Goal: Task Accomplishment & Management: Use online tool/utility

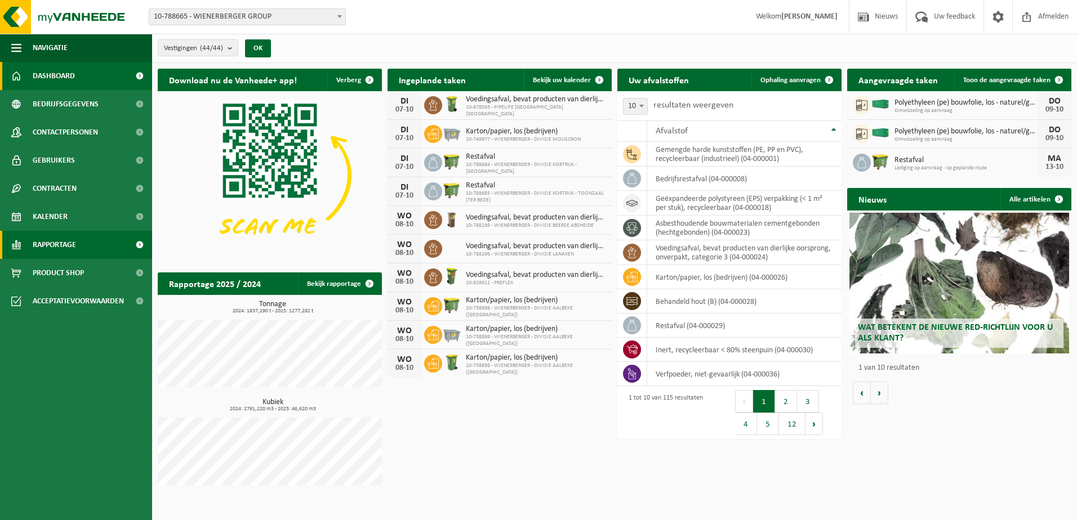
click at [82, 237] on link "Rapportage" at bounding box center [76, 245] width 152 height 28
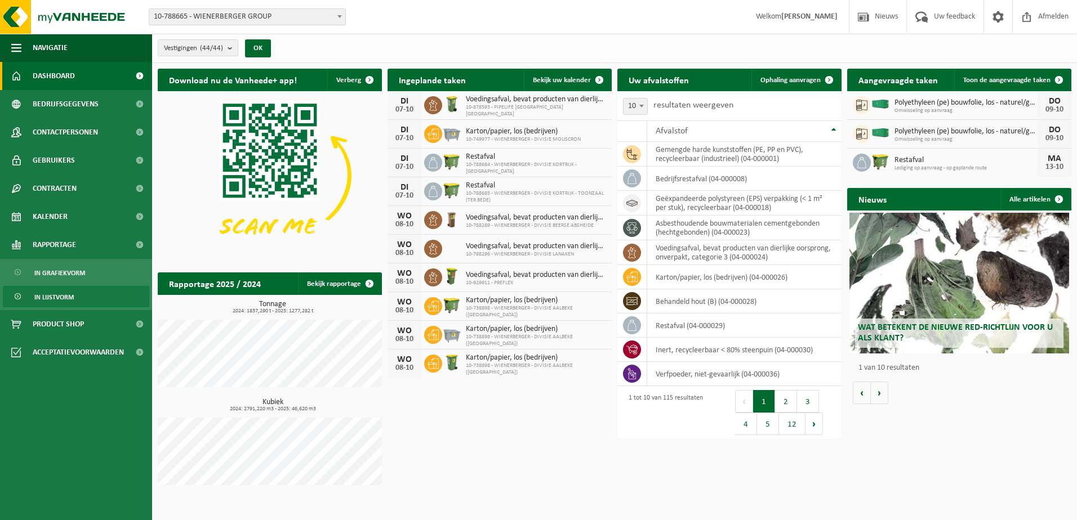
click at [57, 296] on span "In lijstvorm" at bounding box center [53, 297] width 39 height 21
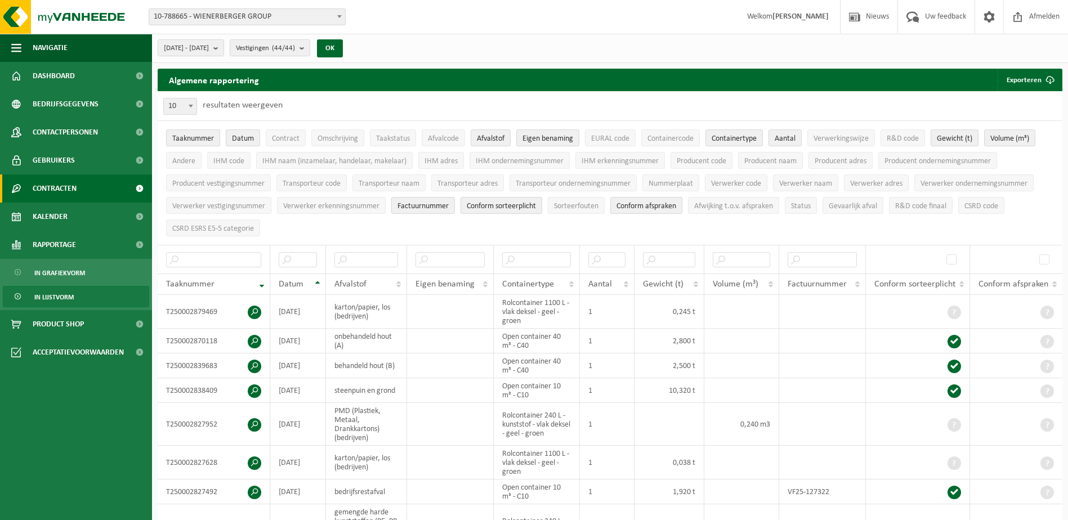
click at [76, 178] on span "Contracten" at bounding box center [55, 189] width 44 height 28
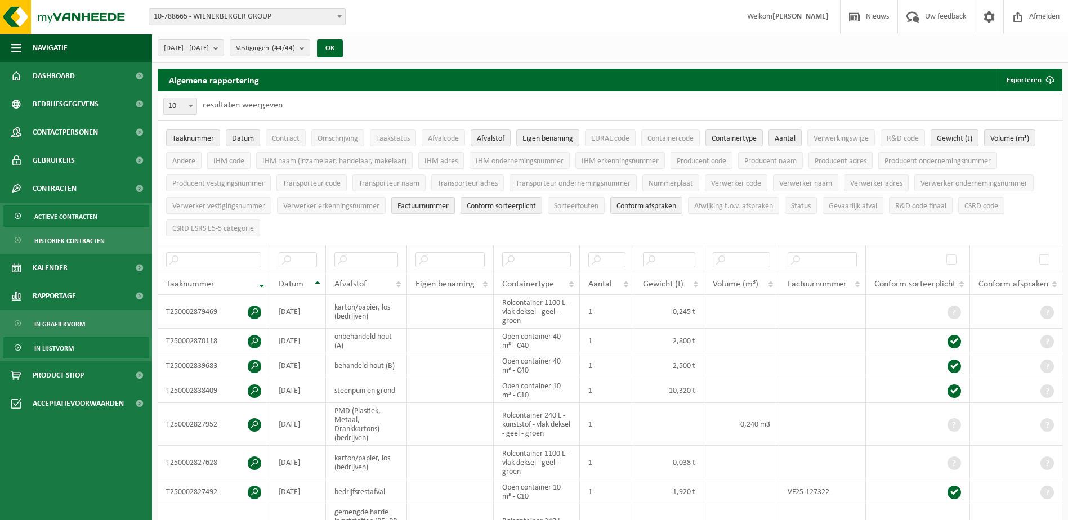
click at [75, 217] on span "Actieve contracten" at bounding box center [65, 216] width 63 height 21
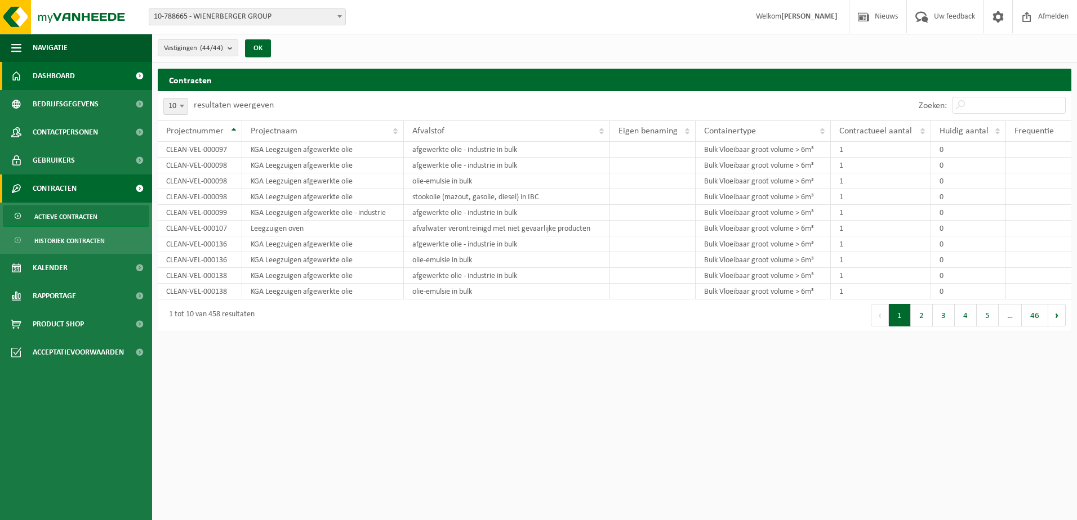
click at [66, 73] on span "Dashboard" at bounding box center [54, 76] width 42 height 28
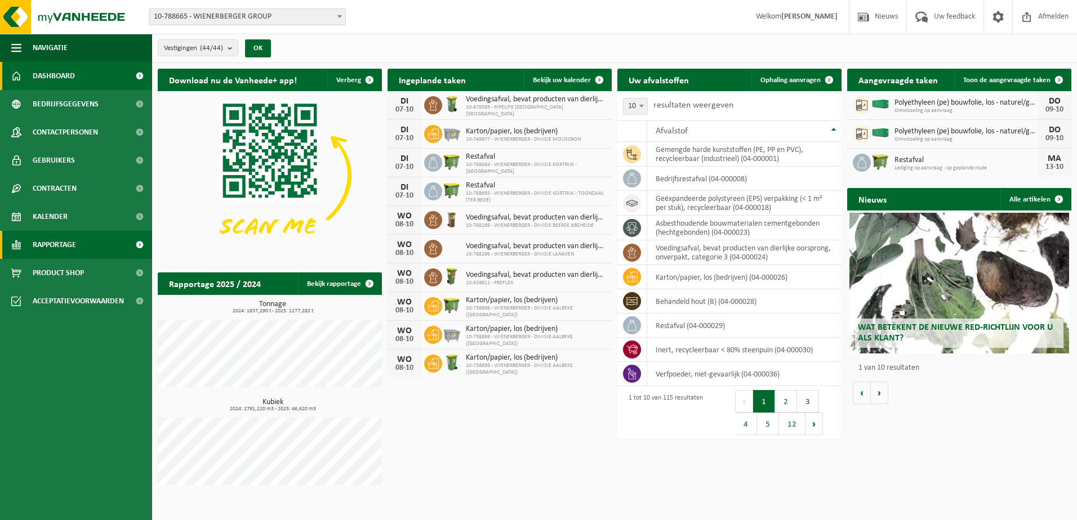
click at [66, 243] on span "Rapportage" at bounding box center [54, 245] width 43 height 28
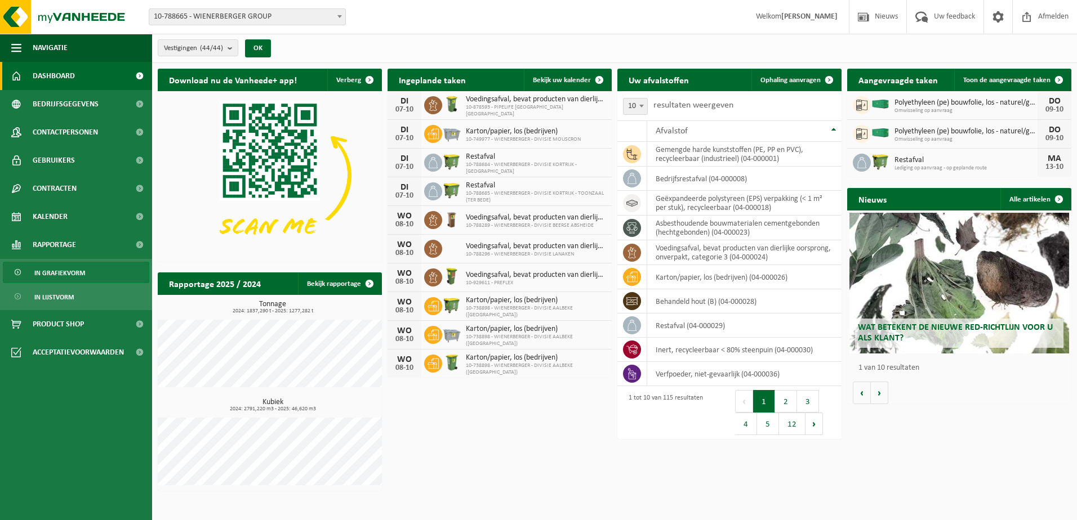
click at [64, 268] on span "In grafiekvorm" at bounding box center [59, 272] width 51 height 21
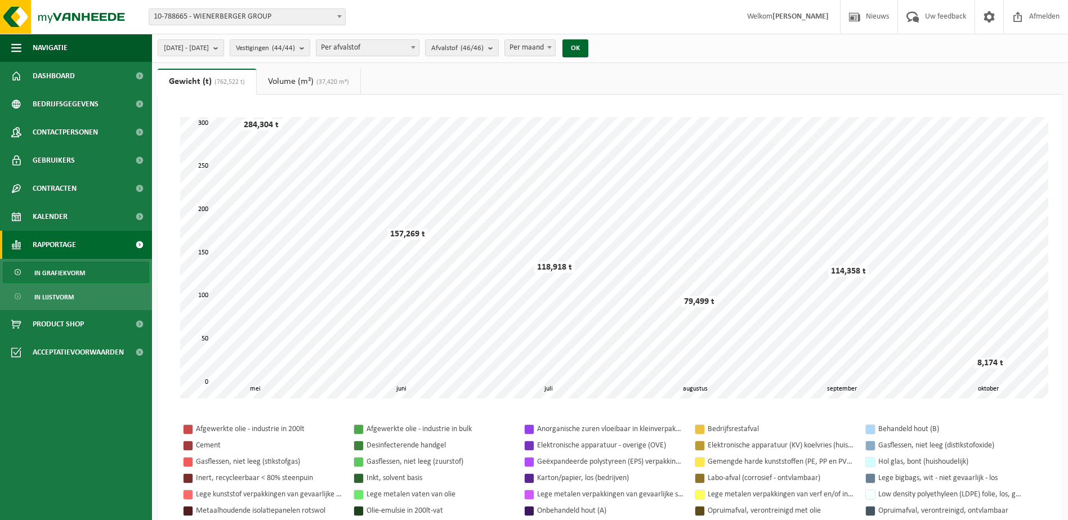
drag, startPoint x: 287, startPoint y: 82, endPoint x: 270, endPoint y: 80, distance: 17.0
click at [287, 82] on link "Volume (m³) (37,420 m³)" at bounding box center [309, 82] width 104 height 26
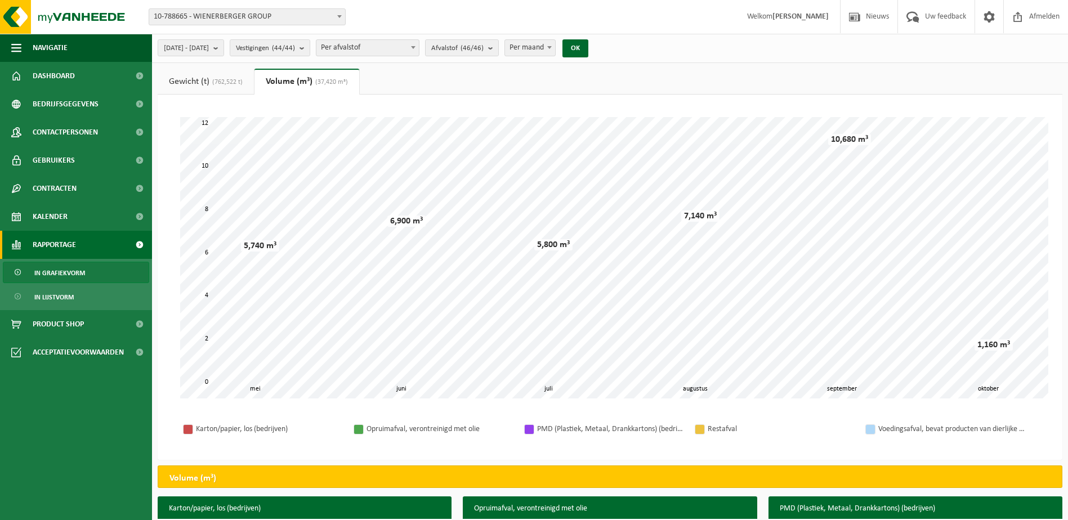
click at [201, 86] on link "Gewicht (t) (762,522 t)" at bounding box center [206, 82] width 96 height 26
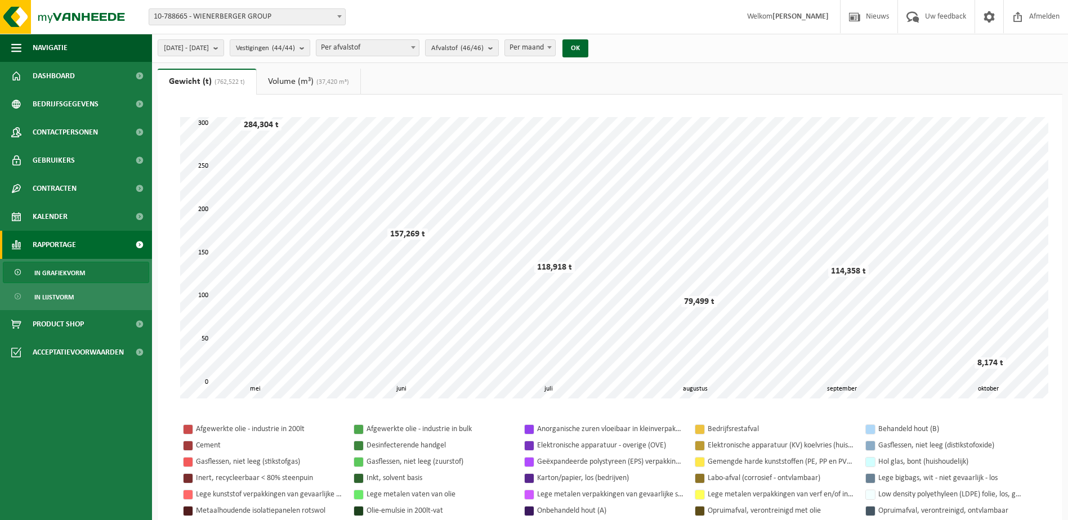
click at [364, 54] on span "Per afvalstof" at bounding box center [368, 48] width 103 height 16
select select "8"
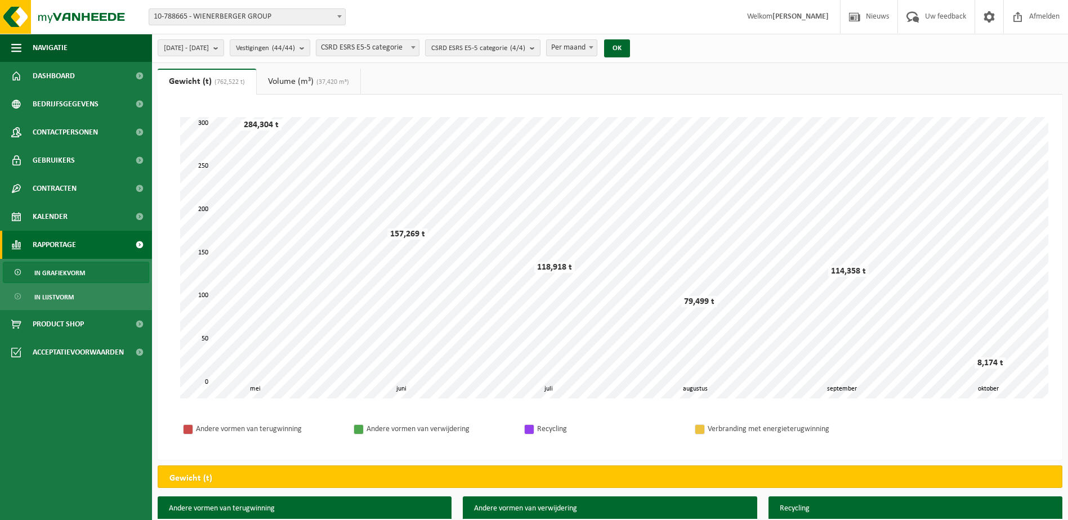
click at [597, 50] on span "Per maand" at bounding box center [572, 48] width 50 height 16
click at [597, 41] on span "Per week" at bounding box center [572, 48] width 50 height 16
select select "3"
click at [88, 260] on ul "In grafiekvorm In lijstvorm" at bounding box center [76, 284] width 152 height 51
click at [88, 270] on link "In grafiekvorm" at bounding box center [76, 272] width 146 height 21
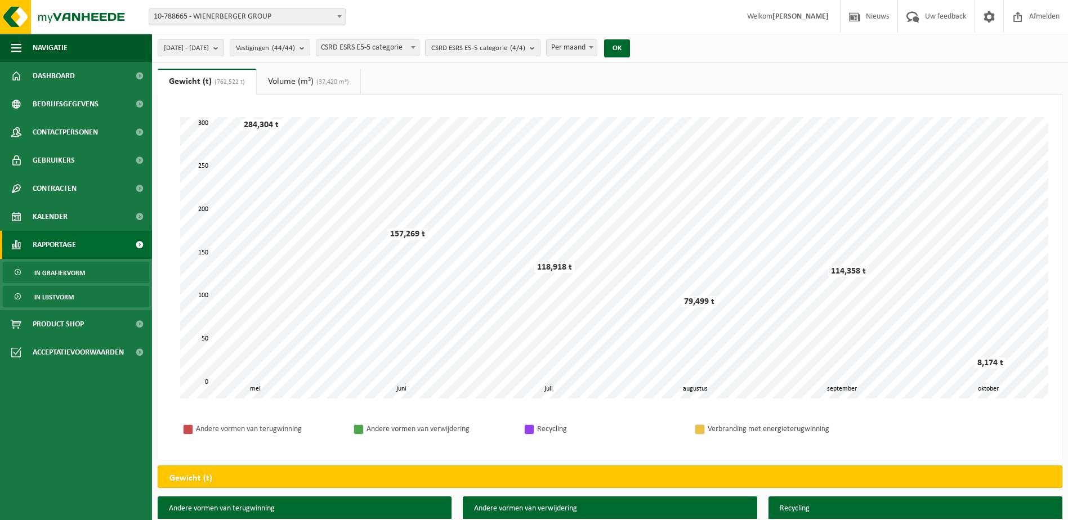
click at [57, 295] on span "In lijstvorm" at bounding box center [53, 297] width 39 height 21
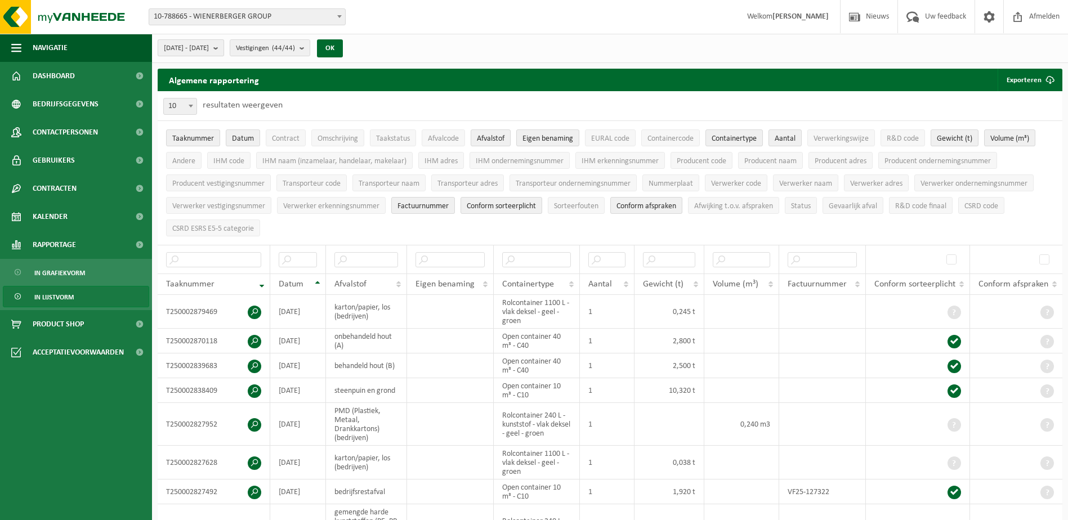
click at [224, 53] on button "[DATE] - [DATE]" at bounding box center [191, 47] width 66 height 17
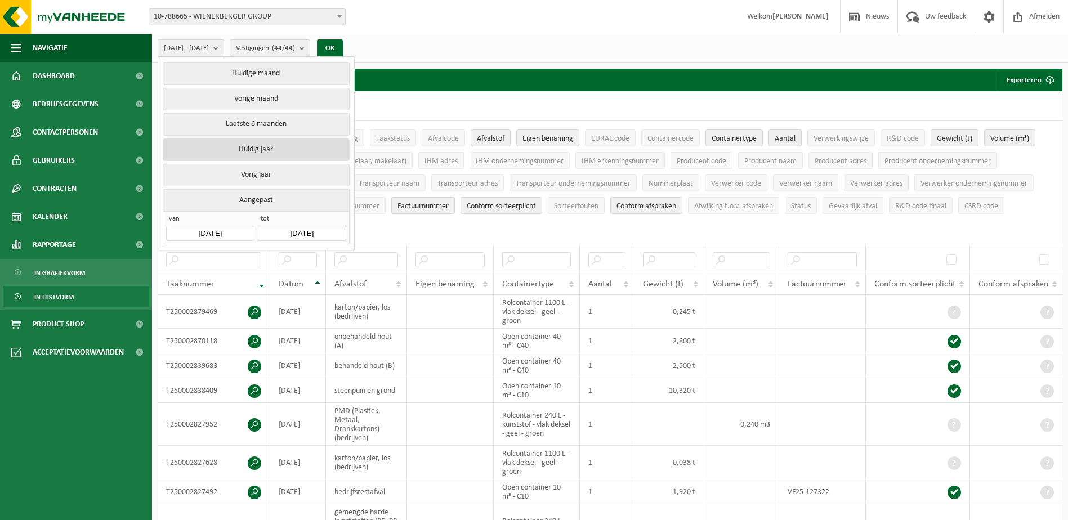
click at [268, 148] on button "Huidig jaar" at bounding box center [256, 150] width 186 height 23
type input "2025-01-01"
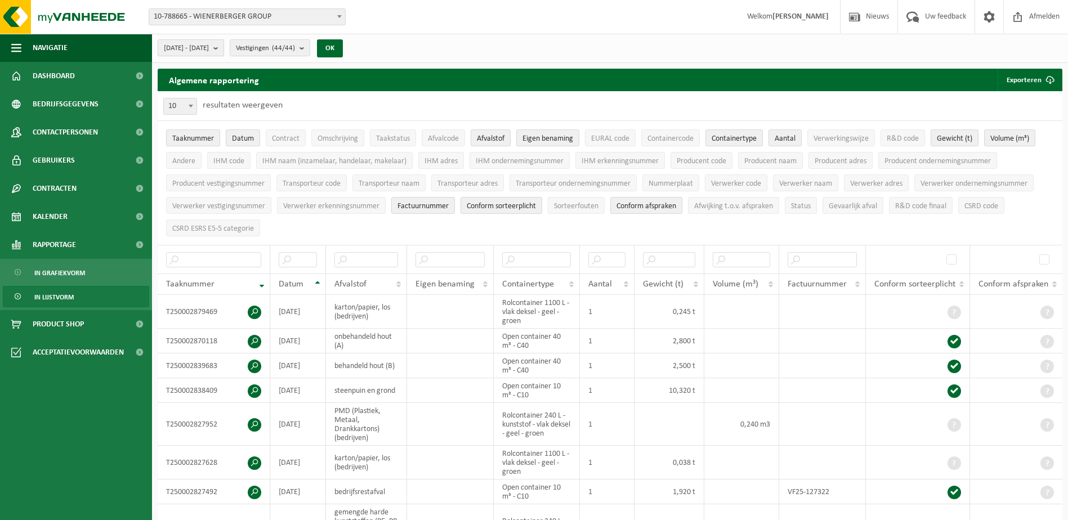
click at [224, 53] on b "submit" at bounding box center [218, 48] width 10 height 16
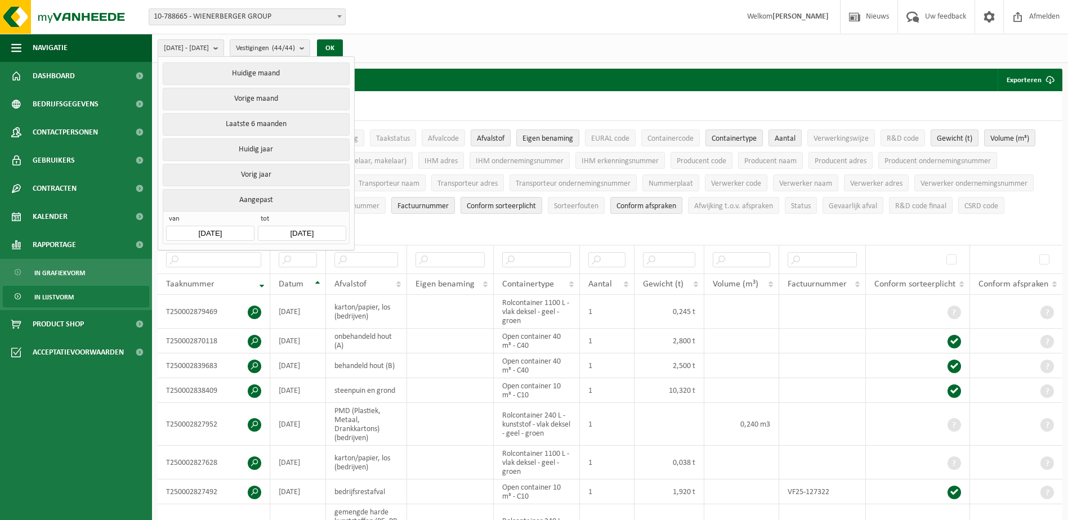
click at [299, 229] on input "2025-10-07" at bounding box center [302, 233] width 88 height 15
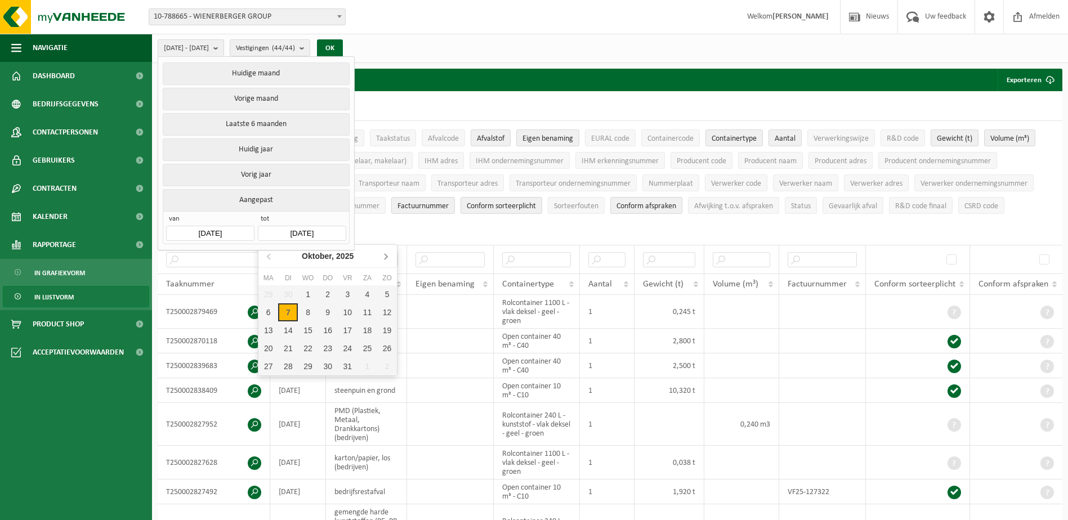
click at [386, 257] on icon at bounding box center [386, 257] width 3 height 6
click at [273, 256] on icon at bounding box center [270, 256] width 18 height 18
click at [281, 364] on div "30" at bounding box center [288, 367] width 20 height 18
type input "2025-09-30"
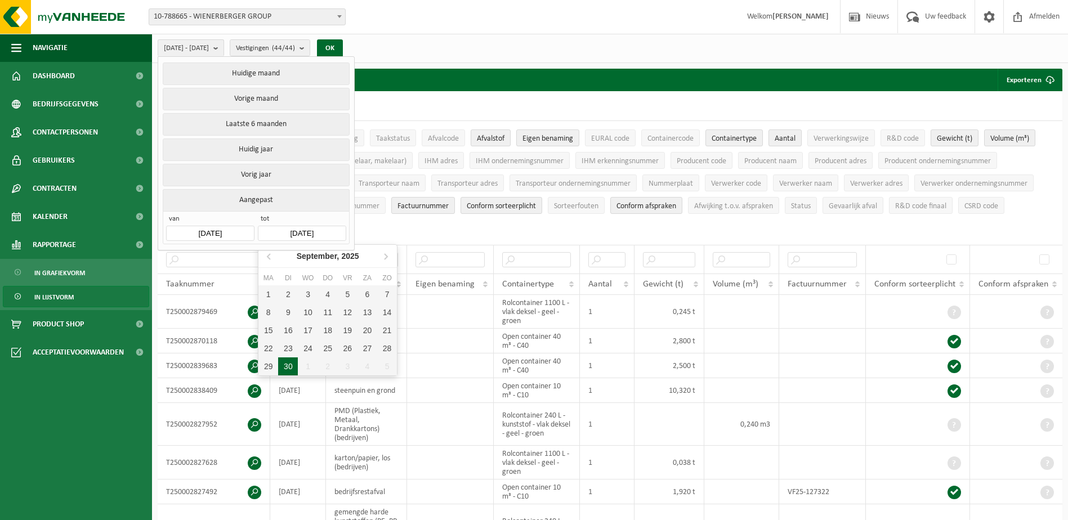
type input "2025-05-01"
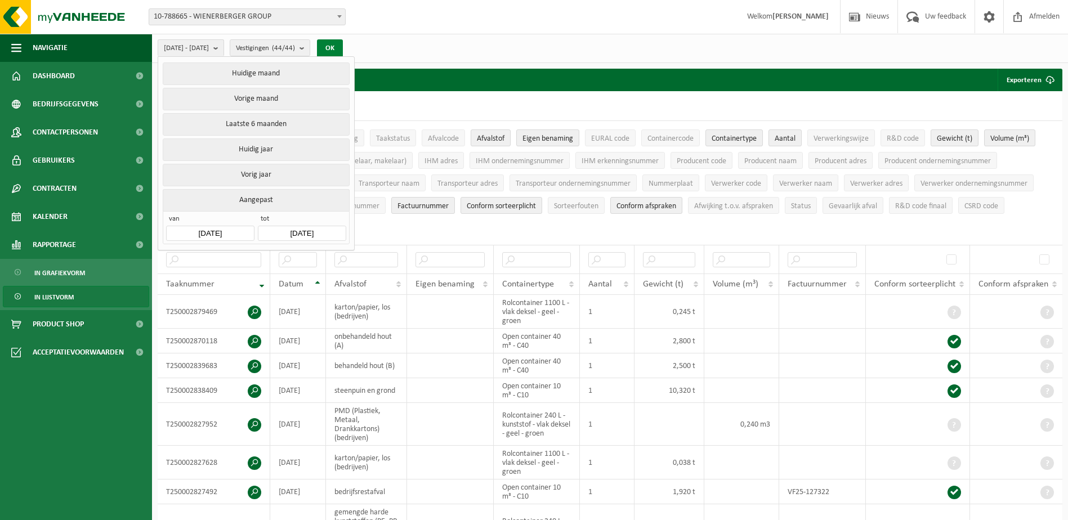
click at [343, 47] on button "OK" at bounding box center [330, 48] width 26 height 18
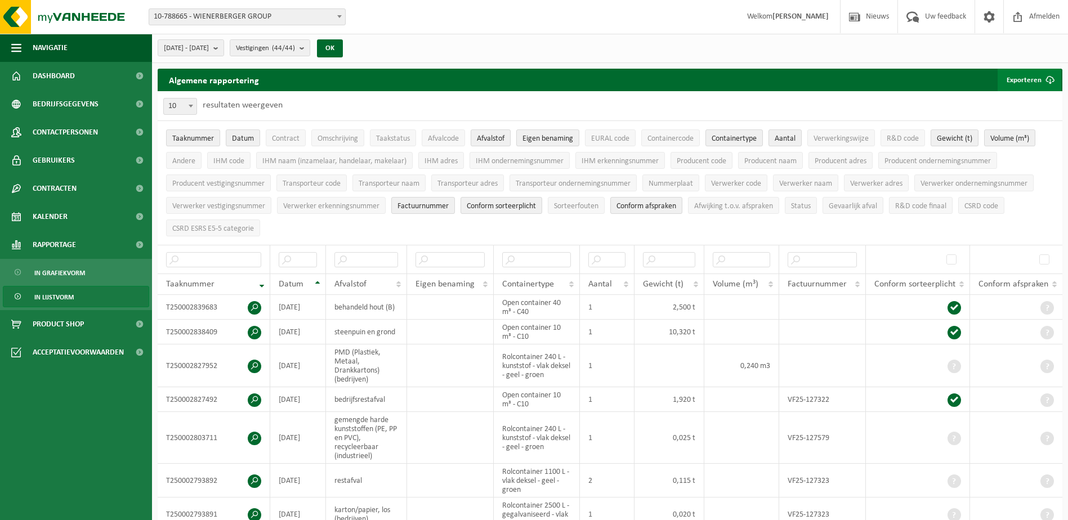
click at [1037, 79] on button "Exporteren" at bounding box center [1030, 80] width 64 height 23
click at [1001, 126] on link "Alle beschikbare kolommen" at bounding box center [1010, 125] width 102 height 23
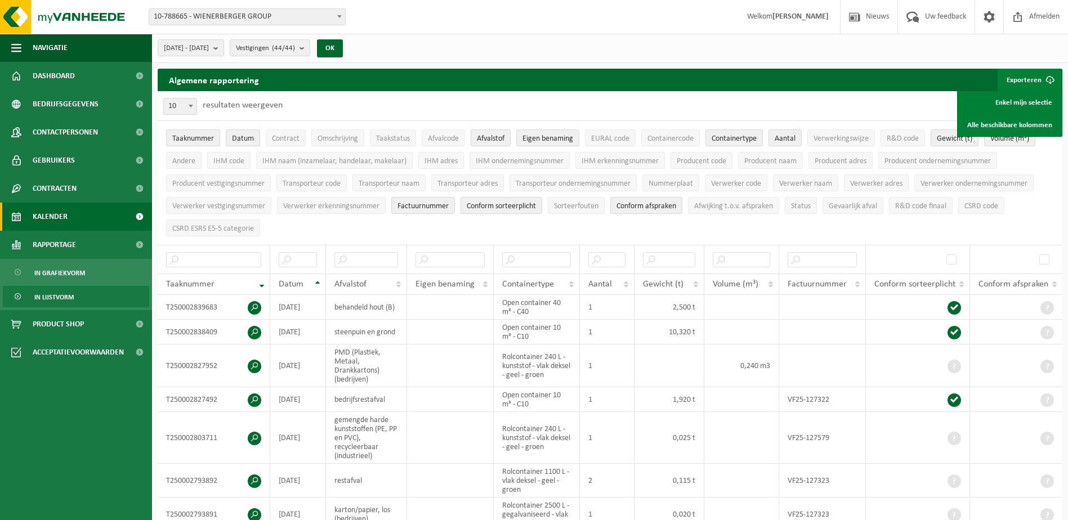
click at [95, 219] on link "Kalender" at bounding box center [76, 217] width 152 height 28
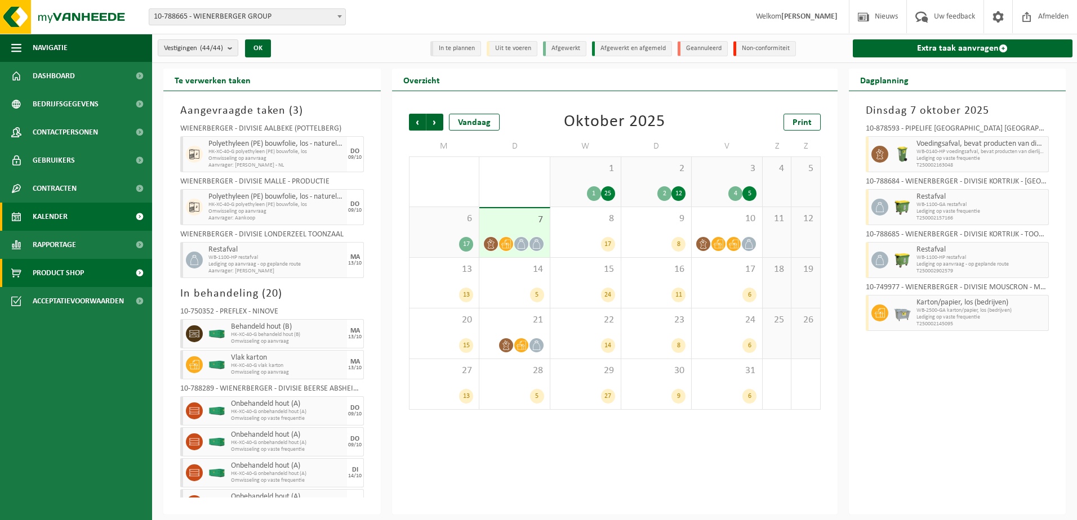
click at [96, 262] on link "Product Shop" at bounding box center [76, 273] width 152 height 28
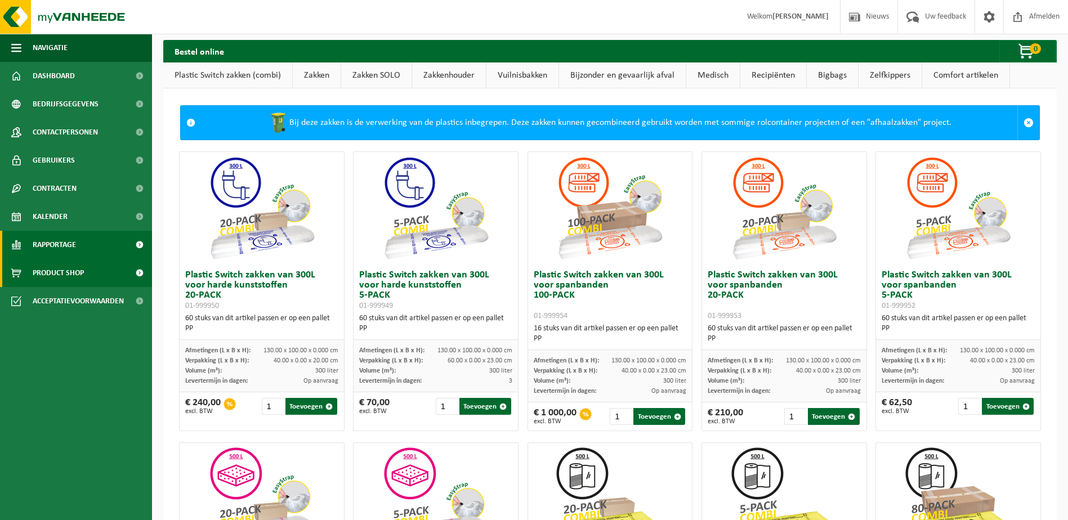
click at [99, 250] on link "Rapportage" at bounding box center [76, 245] width 152 height 28
click at [97, 244] on link "Rapportage" at bounding box center [76, 245] width 152 height 28
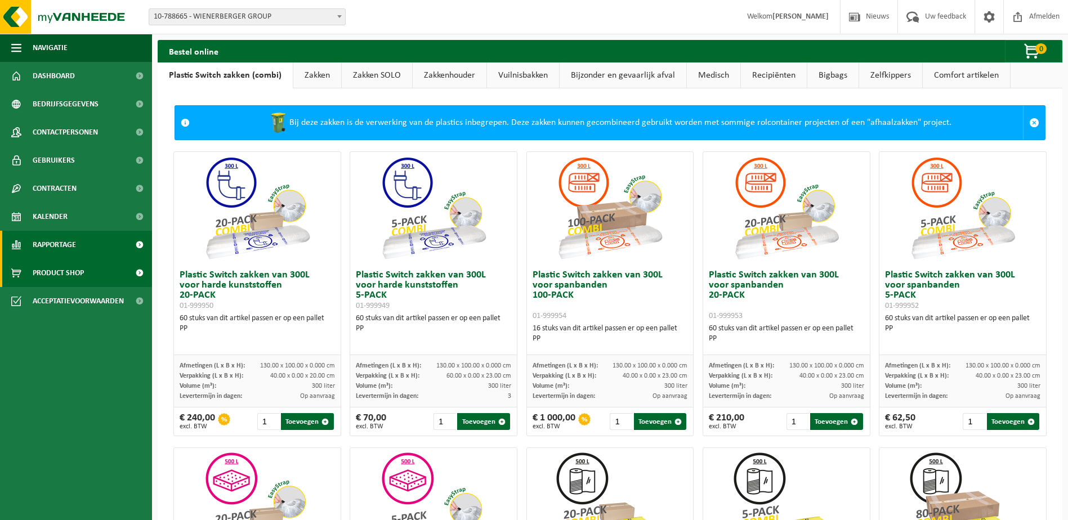
click at [91, 246] on link "Rapportage" at bounding box center [76, 245] width 152 height 28
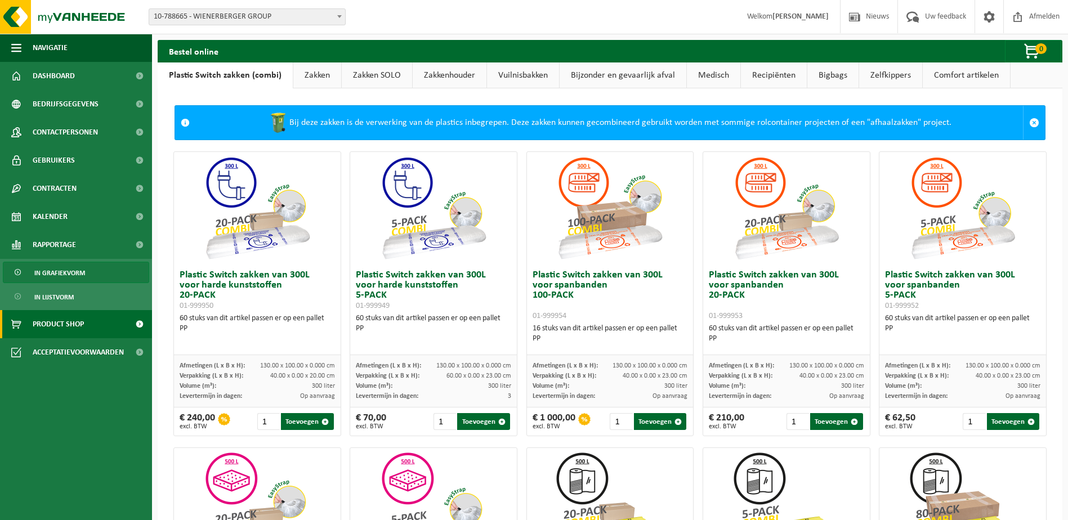
click at [77, 267] on span "In grafiekvorm" at bounding box center [59, 272] width 51 height 21
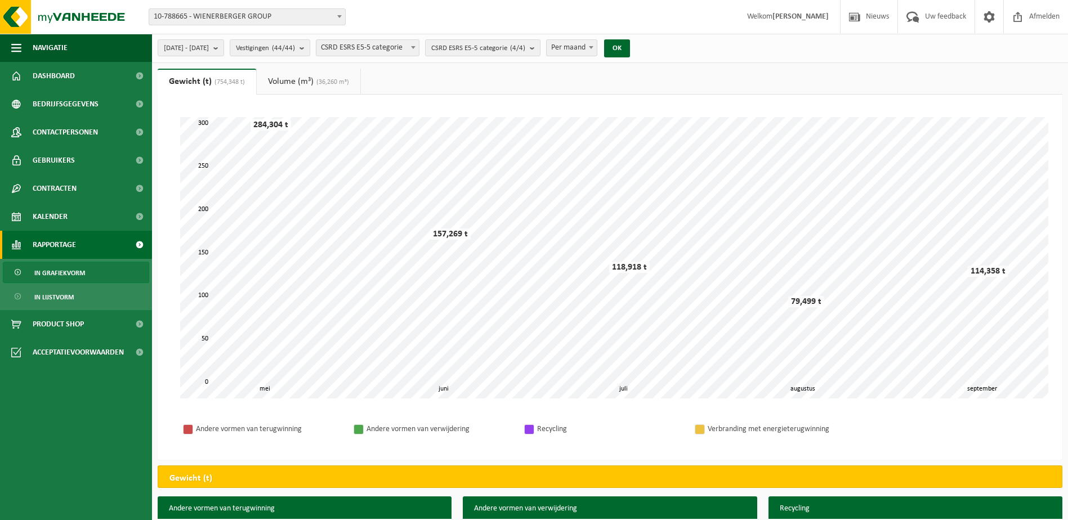
click at [69, 291] on span "In lijstvorm" at bounding box center [53, 297] width 39 height 21
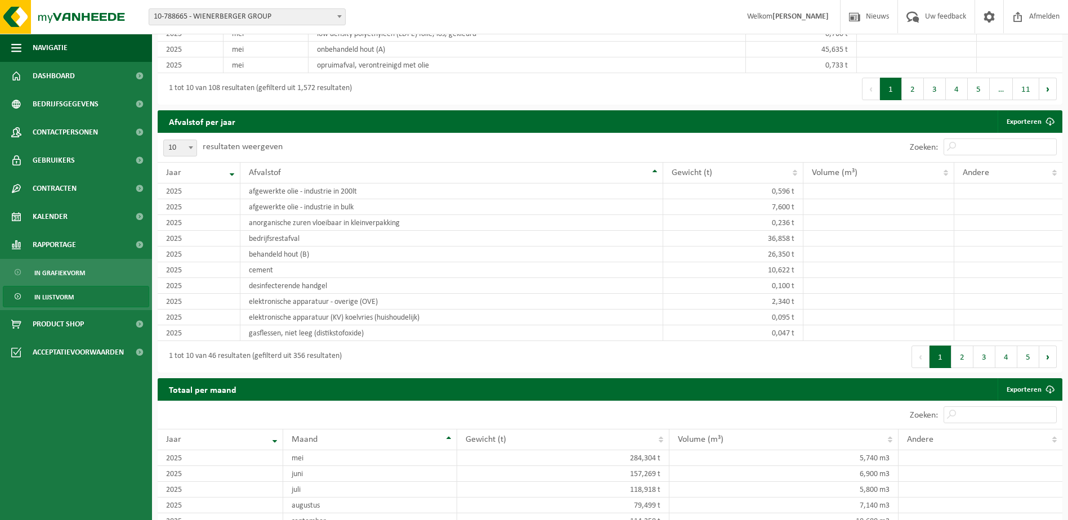
scroll to position [1058, 0]
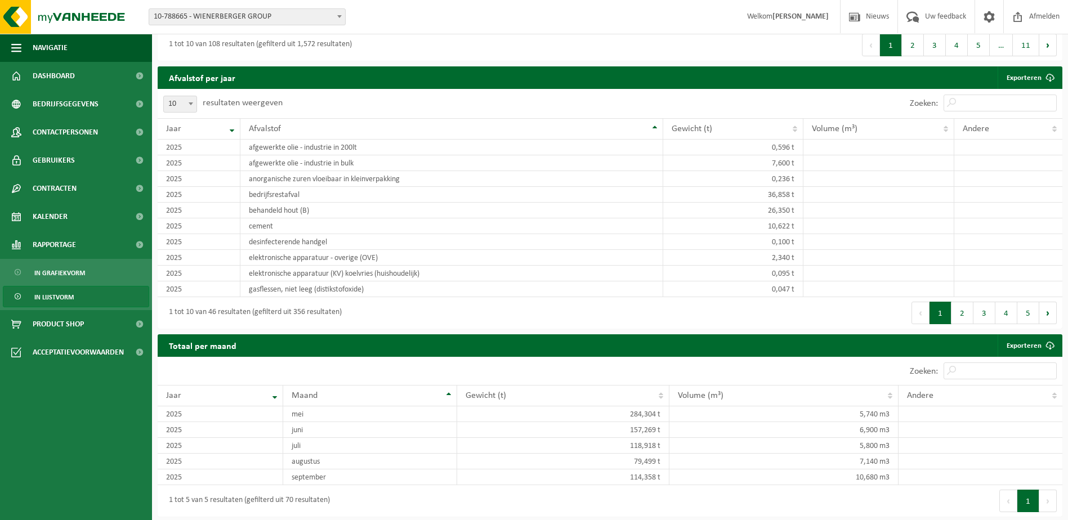
click at [184, 103] on span "10" at bounding box center [180, 104] width 33 height 16
select select "100"
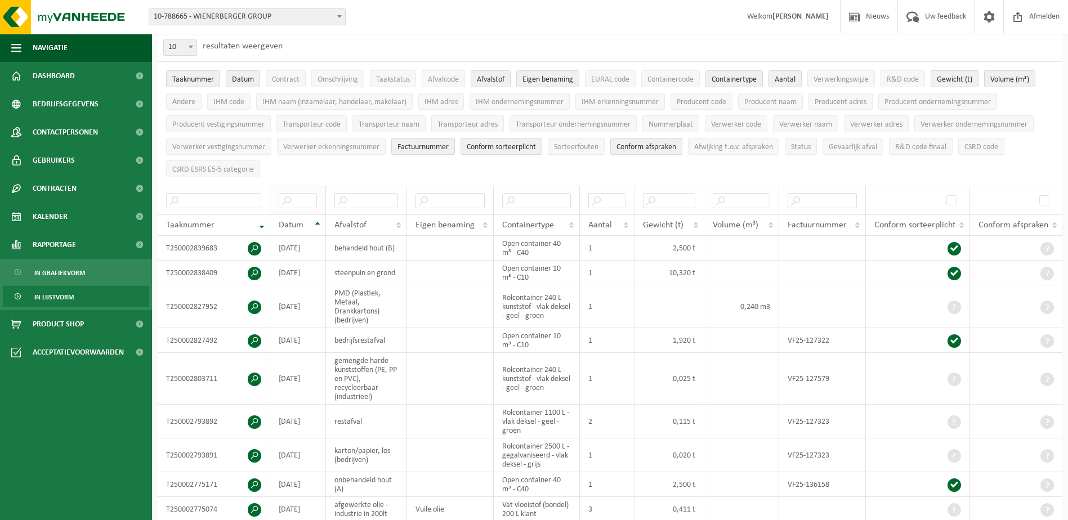
scroll to position [0, 0]
